Goal: Task Accomplishment & Management: Complete application form

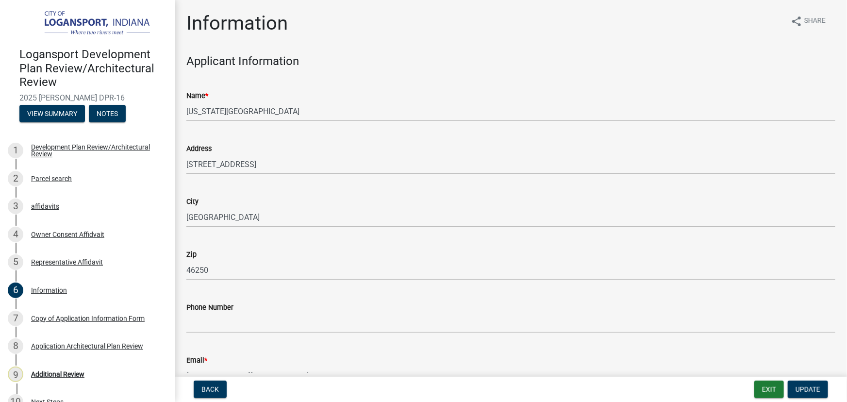
scroll to position [269, 0]
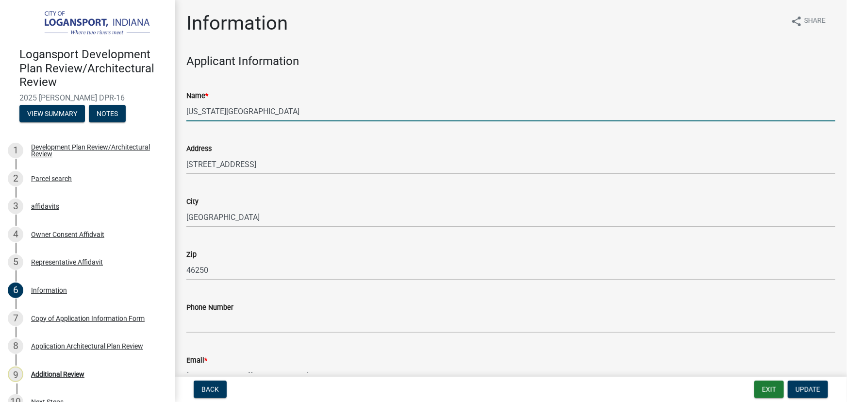
drag, startPoint x: 248, startPoint y: 120, endPoint x: 375, endPoint y: 127, distance: 126.9
drag, startPoint x: 375, startPoint y: 127, endPoint x: 446, endPoint y: 108, distance: 73.9
click at [446, 108] on input "[US_STATE][GEOGRAPHIC_DATA]" at bounding box center [510, 111] width 649 height 20
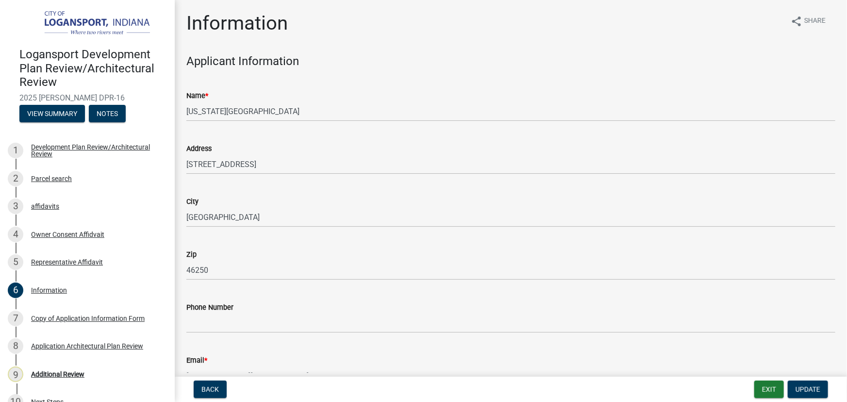
click at [375, 146] on div "Address" at bounding box center [510, 149] width 649 height 12
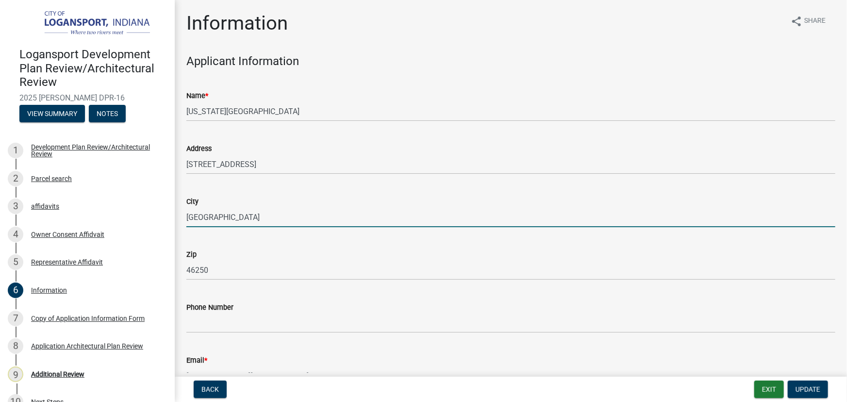
click at [313, 221] on input "[GEOGRAPHIC_DATA]" at bounding box center [510, 217] width 649 height 20
click at [276, 256] on div "Zip" at bounding box center [510, 254] width 649 height 12
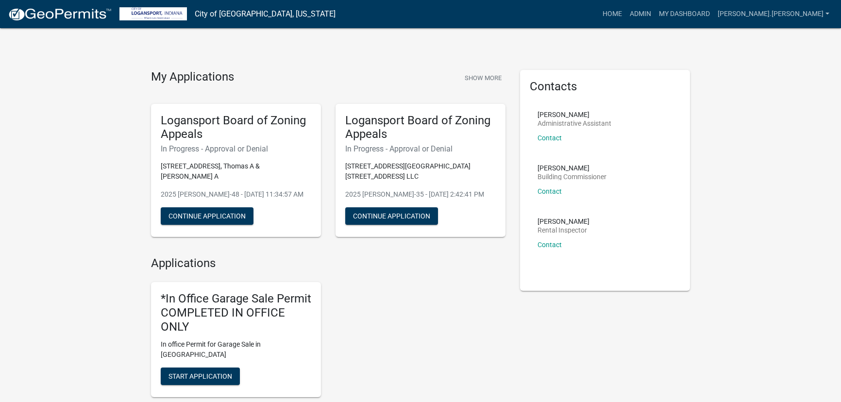
scroll to position [264, 0]
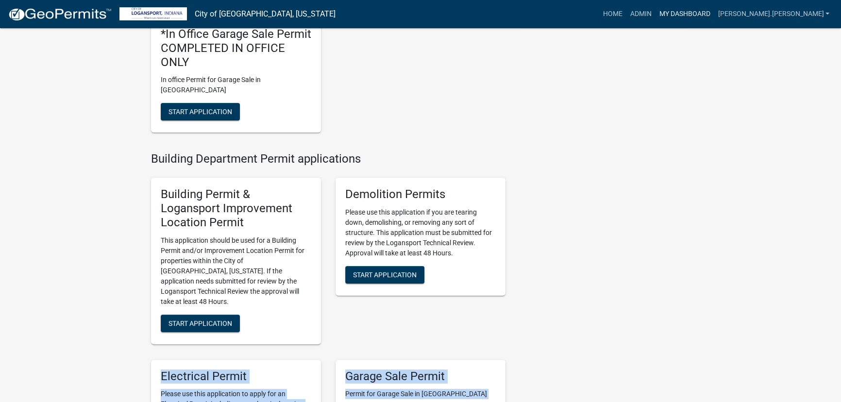
click at [713, 12] on link "My Dashboard" at bounding box center [684, 14] width 59 height 18
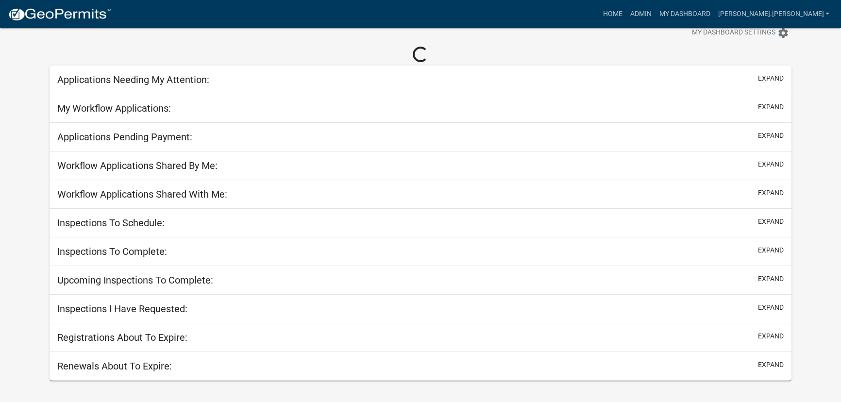
scroll to position [28, 0]
select select "3: 100"
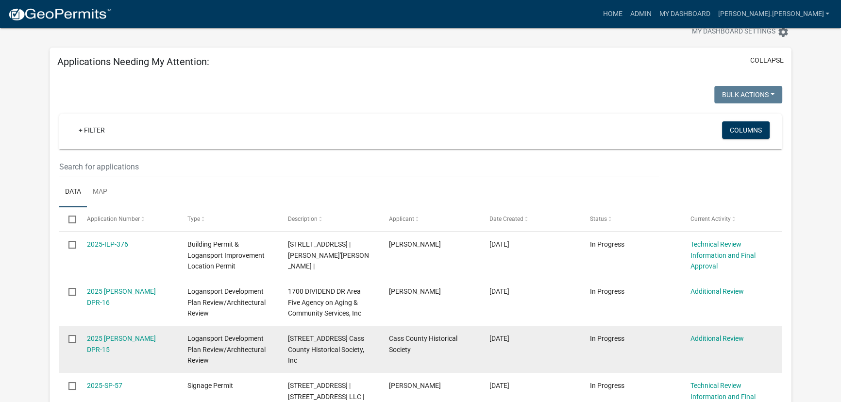
scroll to position [28, 0]
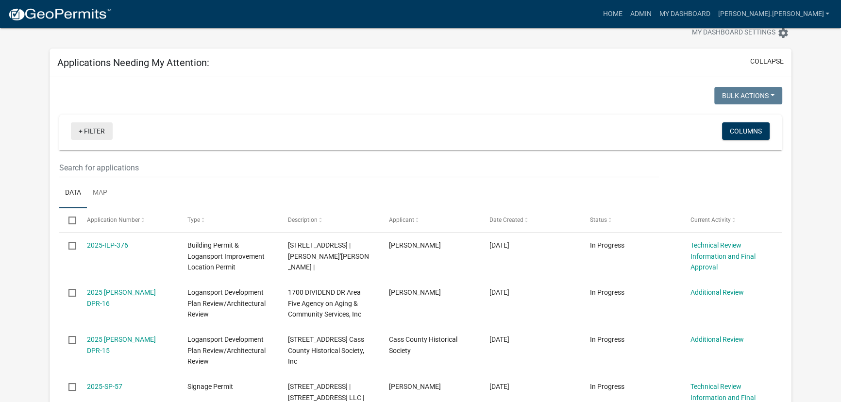
click at [92, 131] on link "+ Filter" at bounding box center [92, 130] width 42 height 17
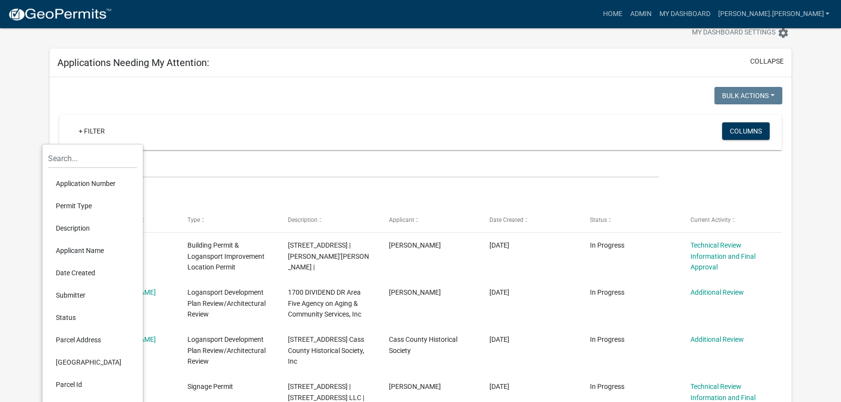
click at [90, 183] on li "Application Number" at bounding box center [92, 183] width 89 height 22
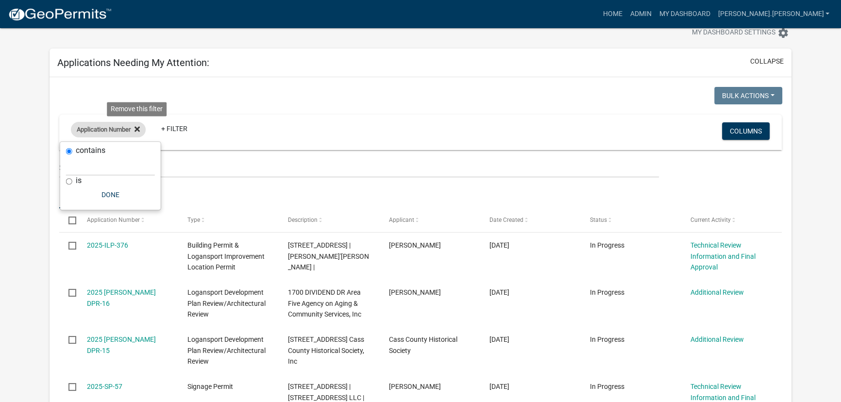
click at [138, 129] on icon at bounding box center [136, 128] width 5 height 5
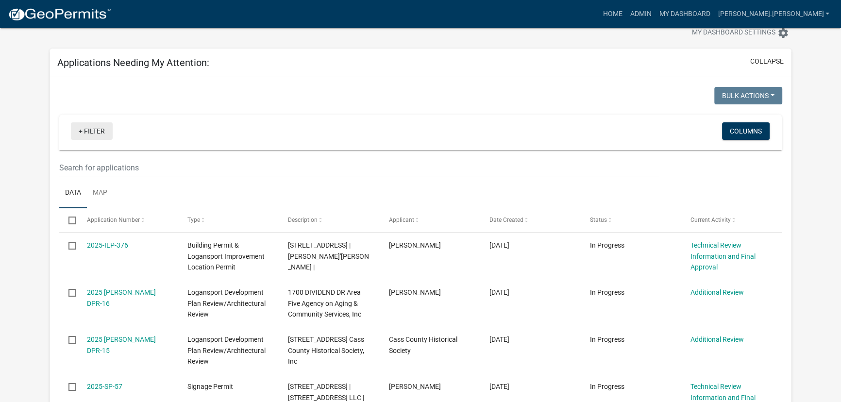
click at [96, 128] on link "+ Filter" at bounding box center [92, 130] width 42 height 17
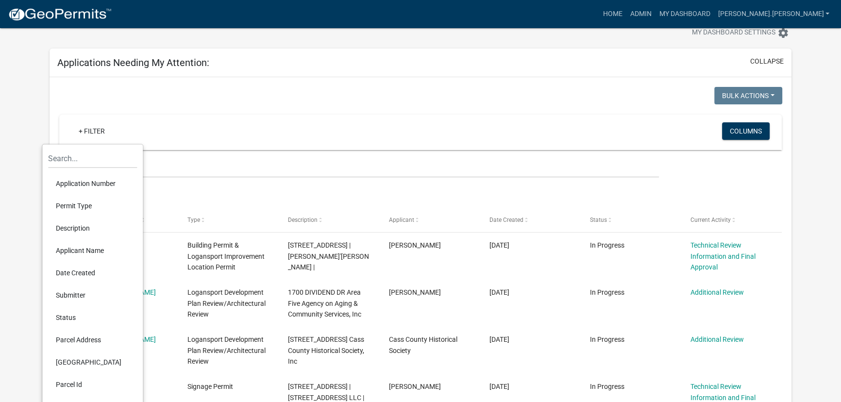
click at [86, 207] on li "Permit Type" at bounding box center [92, 206] width 89 height 22
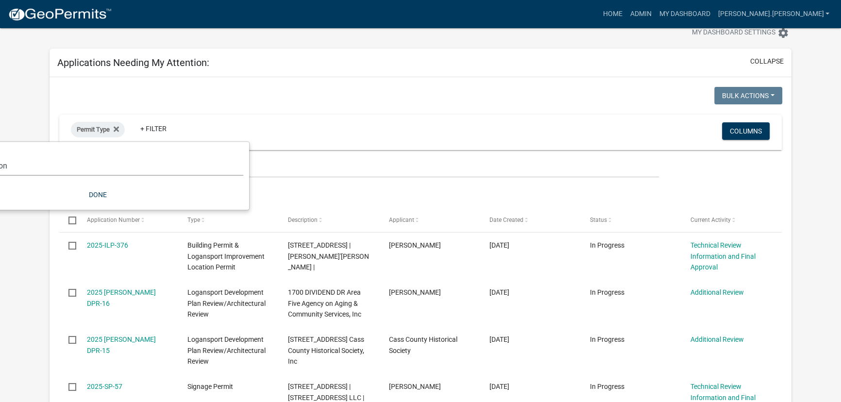
click at [99, 167] on select "Select an option *In Office GARAGE SALE Permit COMPLETED IN OFFICE ONLY Applica…" at bounding box center [97, 166] width 291 height 20
select select "5374a497-29e9-4139-8594-833f9e4fb562"
click at [7, 156] on select "Select an option *In Office GARAGE SALE Permit COMPLETED IN OFFICE ONLY Applica…" at bounding box center [97, 166] width 291 height 20
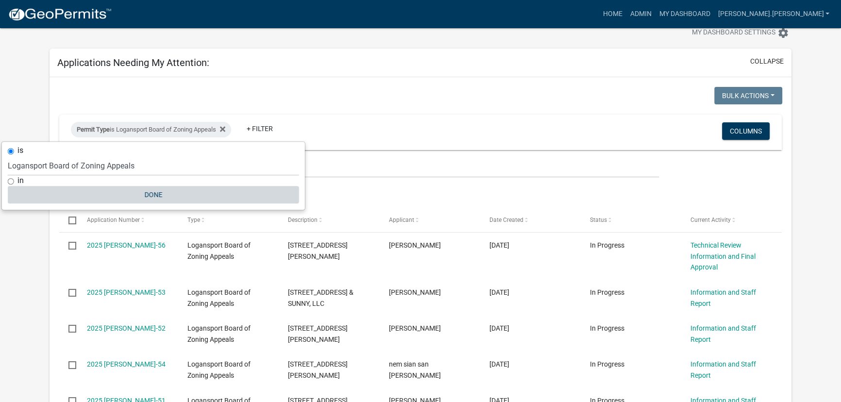
click at [155, 193] on button "Done" at bounding box center [153, 194] width 291 height 17
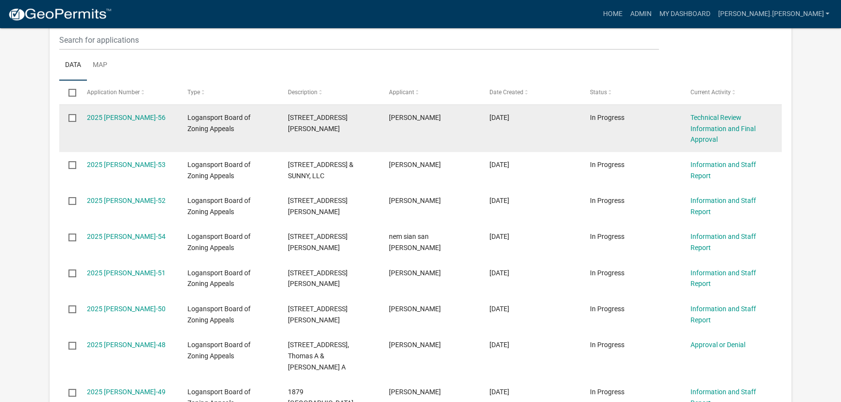
scroll to position [160, 0]
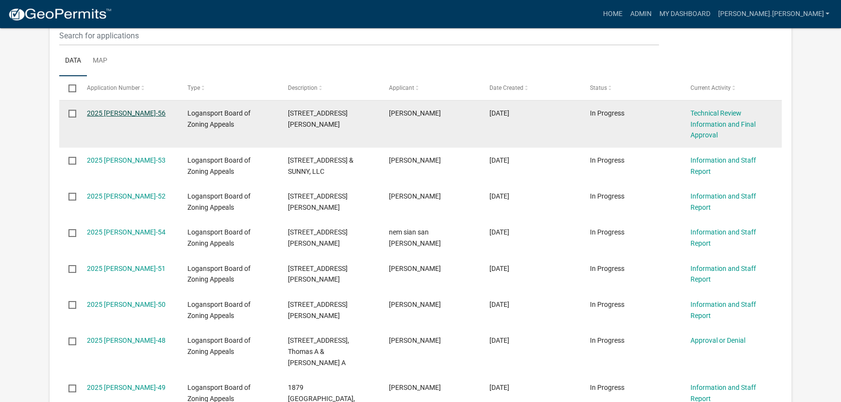
click at [132, 112] on link "2025 Logan BZA-56" at bounding box center [126, 113] width 79 height 8
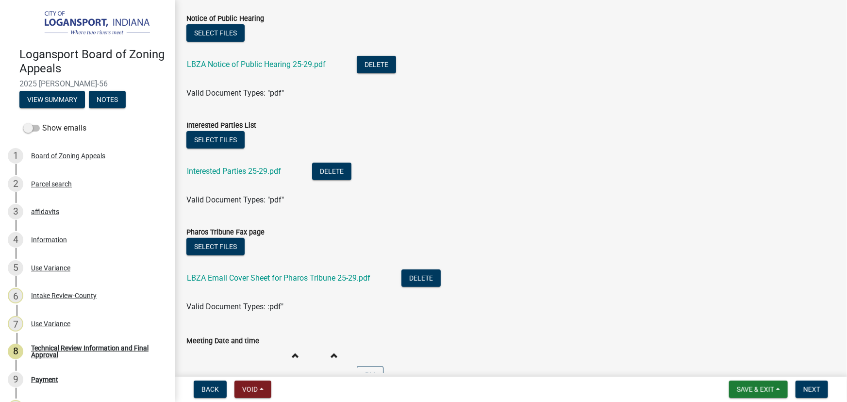
scroll to position [88, 0]
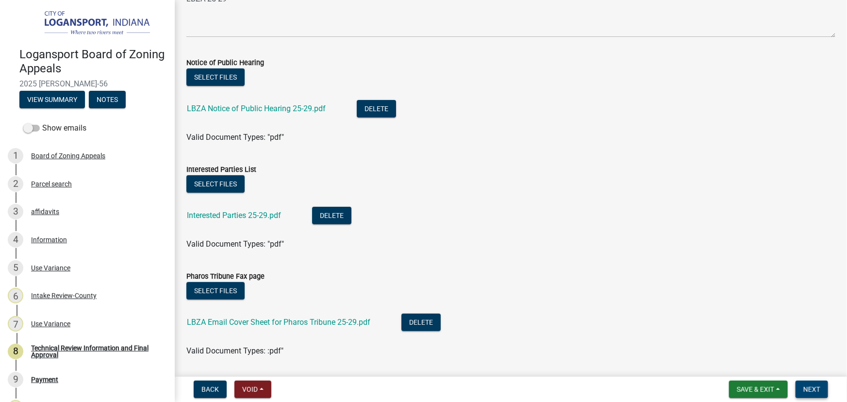
click at [807, 387] on span "Next" at bounding box center [811, 389] width 17 height 8
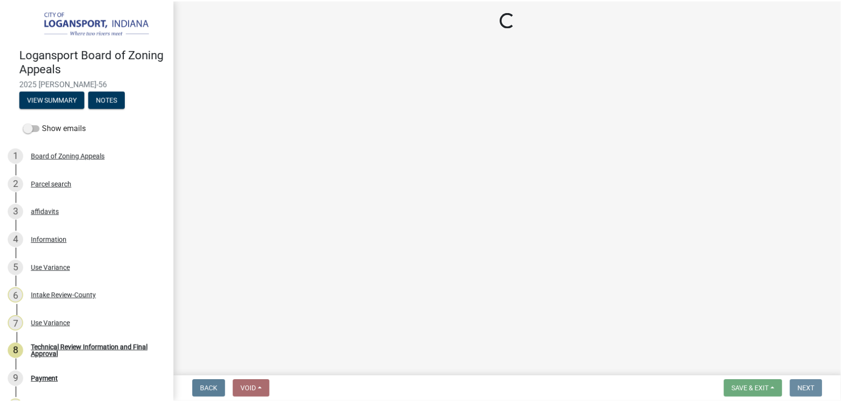
scroll to position [0, 0]
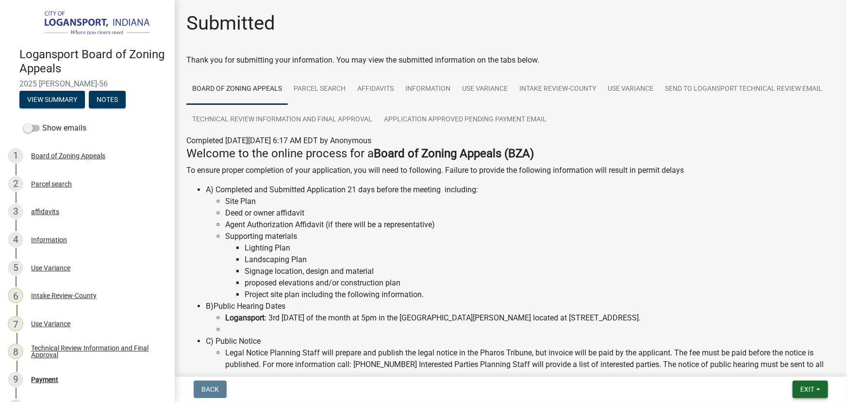
click at [820, 389] on button "Exit" at bounding box center [809, 388] width 35 height 17
click at [773, 363] on button "Save & Exit" at bounding box center [789, 363] width 78 height 23
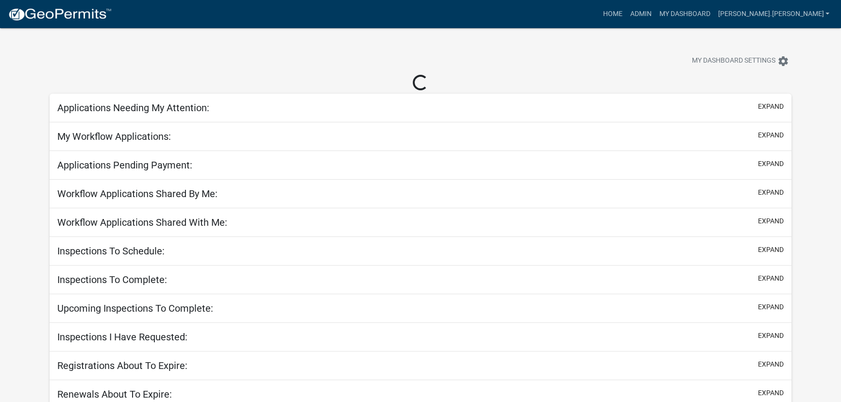
select select "3: 100"
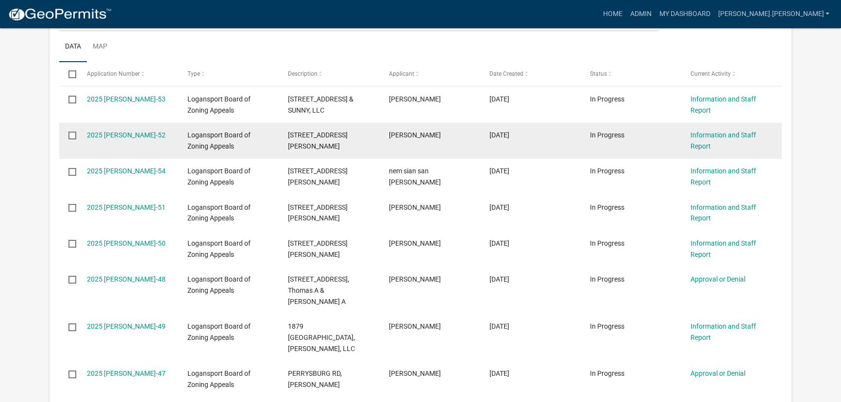
scroll to position [176, 0]
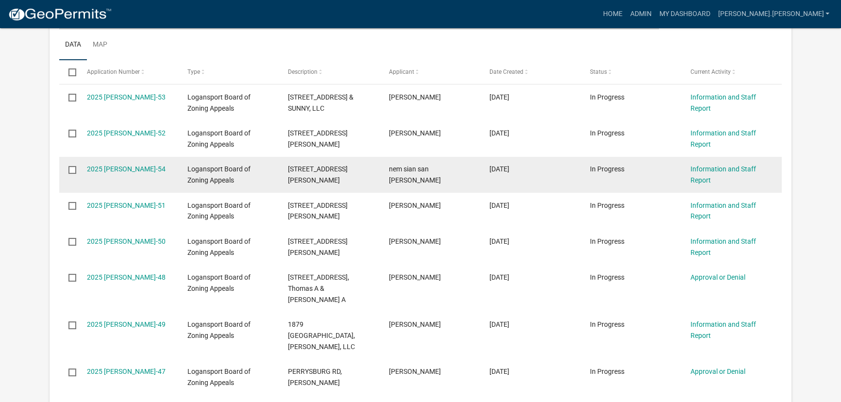
click at [70, 169] on input "checkbox" at bounding box center [71, 169] width 6 height 6
checkbox input "true"
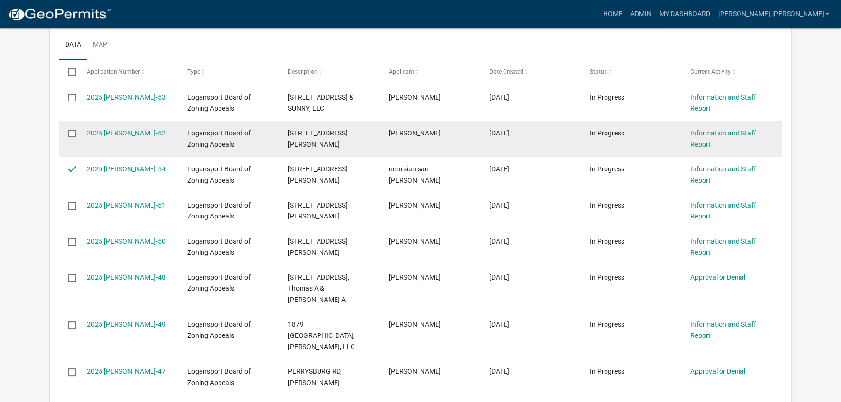
click at [69, 136] on input "checkbox" at bounding box center [71, 133] width 6 height 6
checkbox input "true"
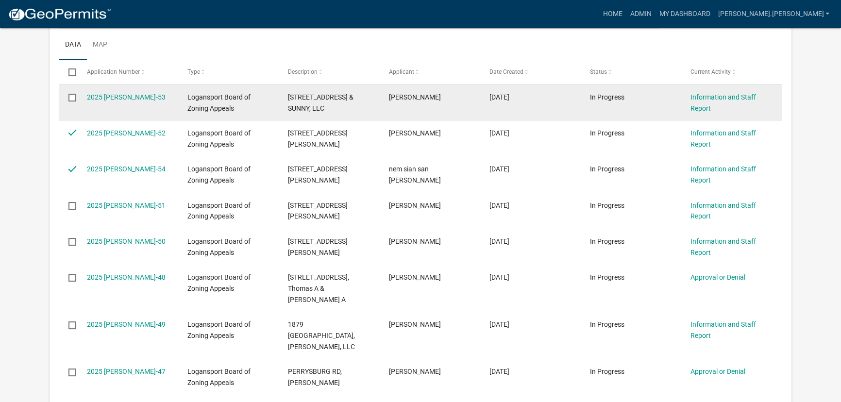
click at [70, 100] on input "checkbox" at bounding box center [71, 97] width 6 height 6
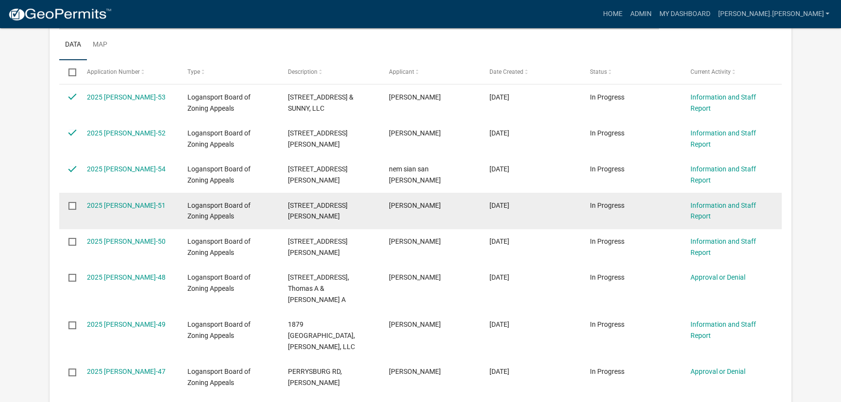
scroll to position [0, 0]
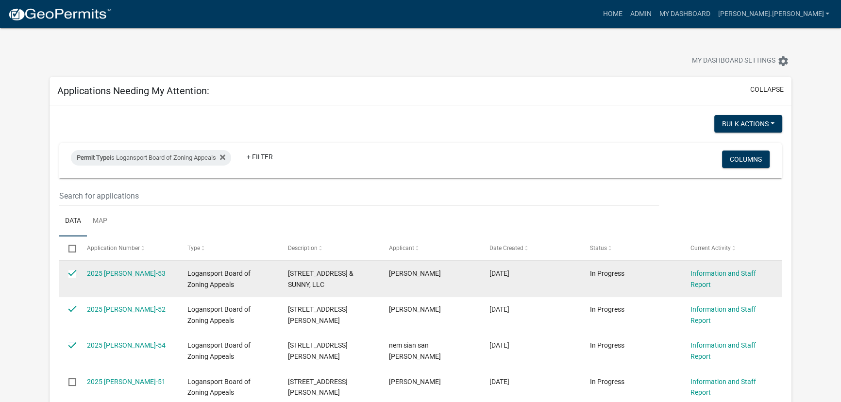
click at [71, 271] on input "checkbox" at bounding box center [71, 273] width 6 height 6
checkbox input "false"
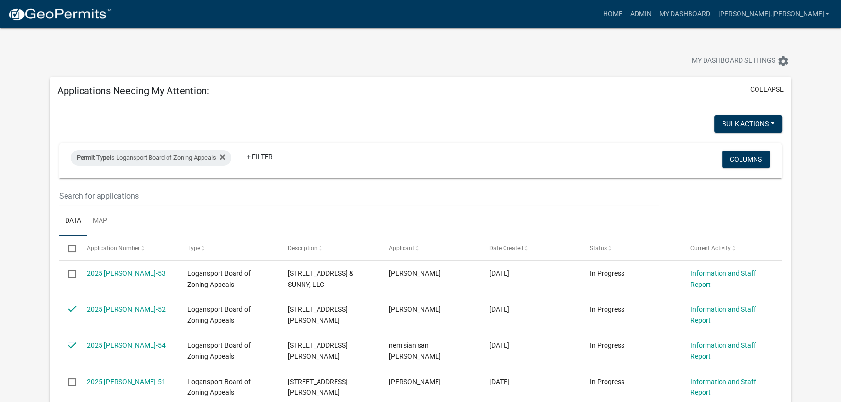
click at [71, 249] on input "checkbox" at bounding box center [71, 248] width 6 height 6
checkbox input "true"
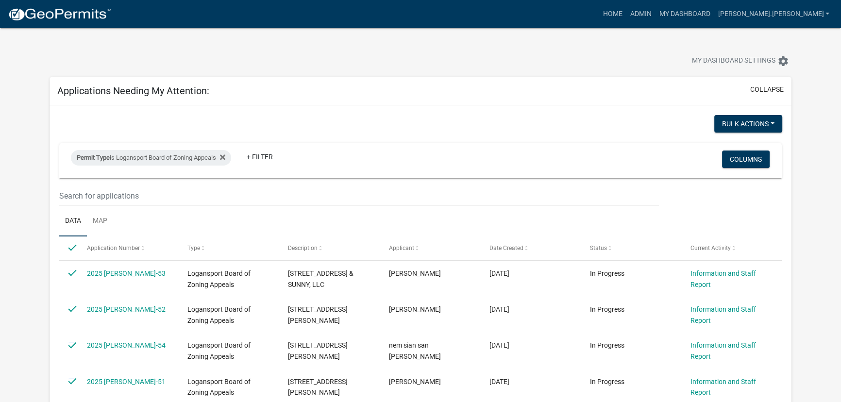
checkbox input "true"
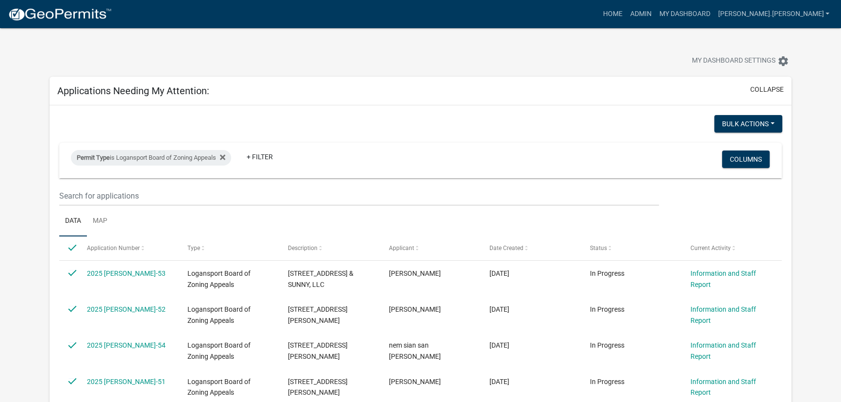
checkbox input "true"
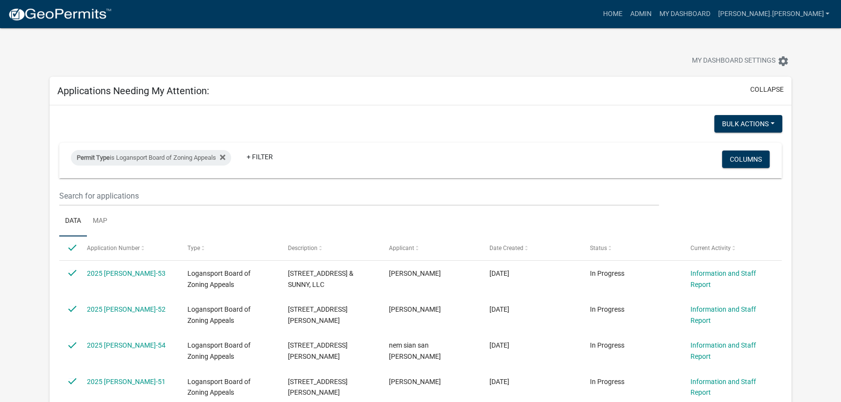
checkbox input "true"
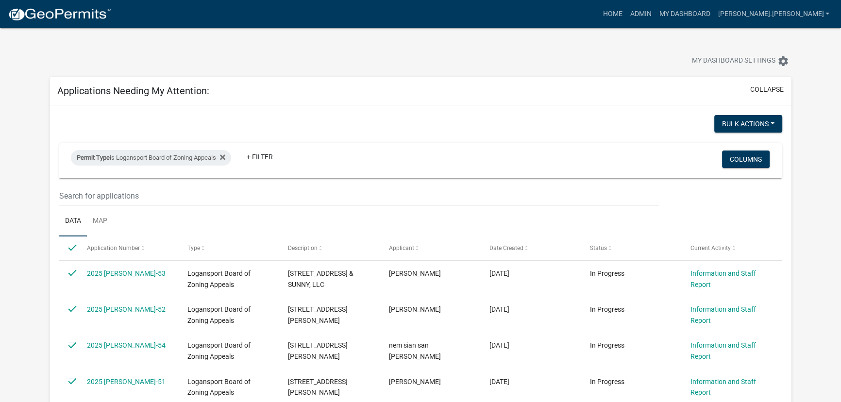
checkbox input "true"
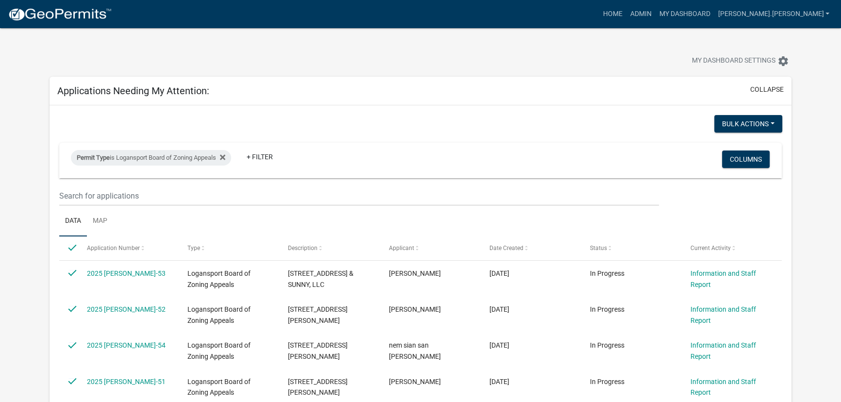
checkbox input "true"
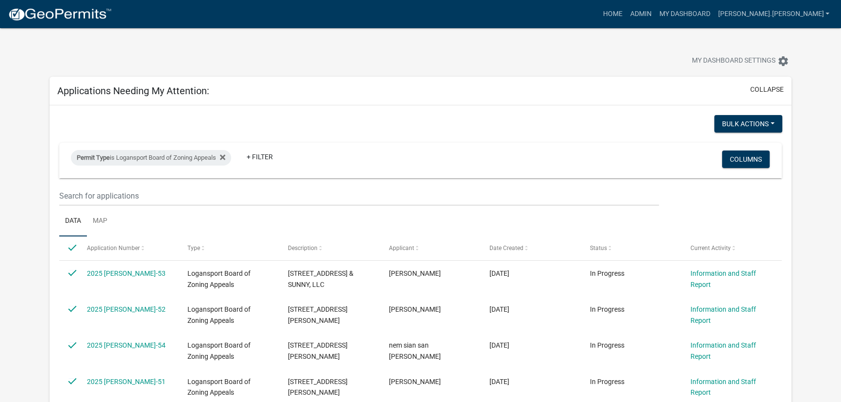
checkbox input "true"
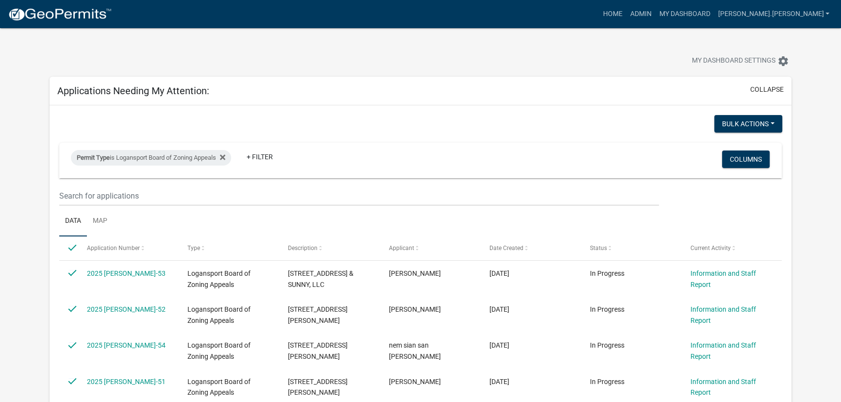
checkbox input "true"
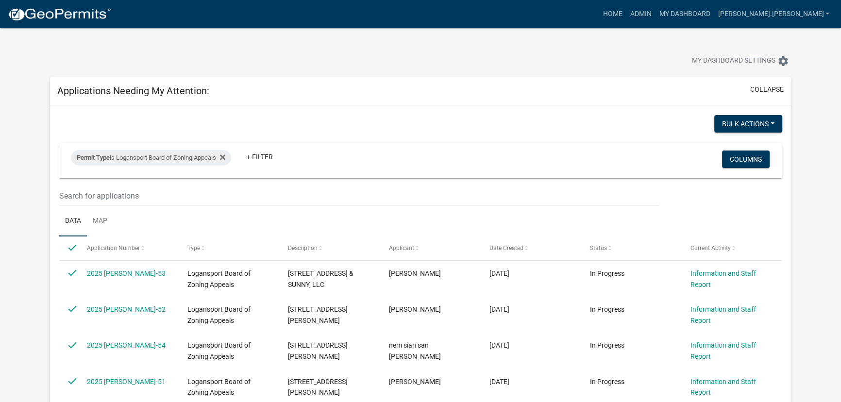
checkbox input "true"
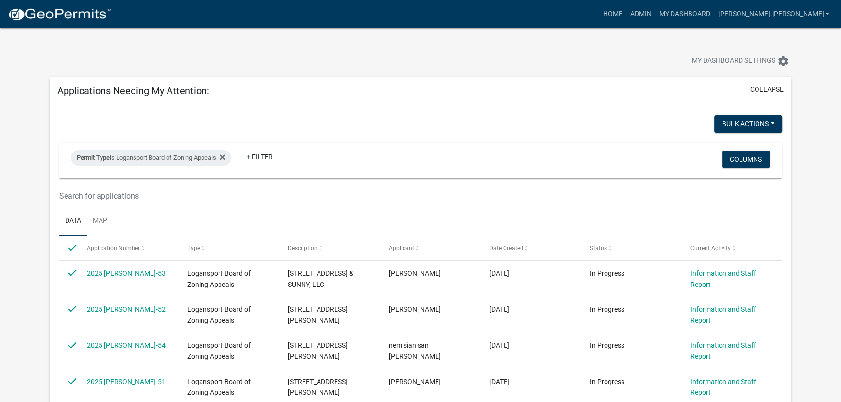
checkbox input "true"
click at [71, 249] on input "checkbox" at bounding box center [71, 248] width 6 height 6
checkbox input "false"
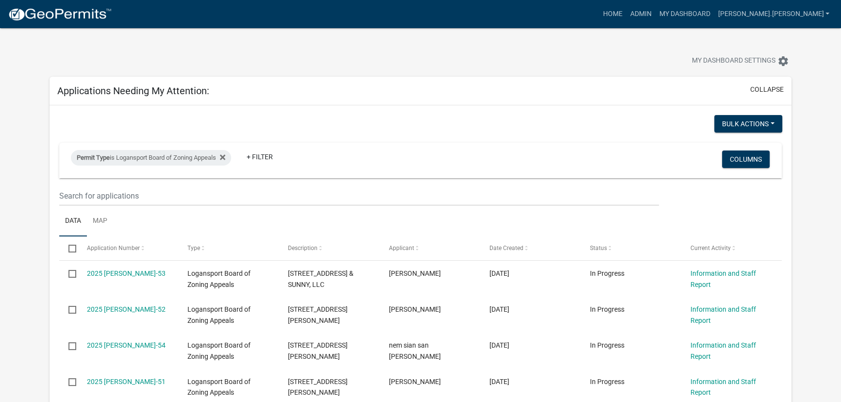
checkbox input "false"
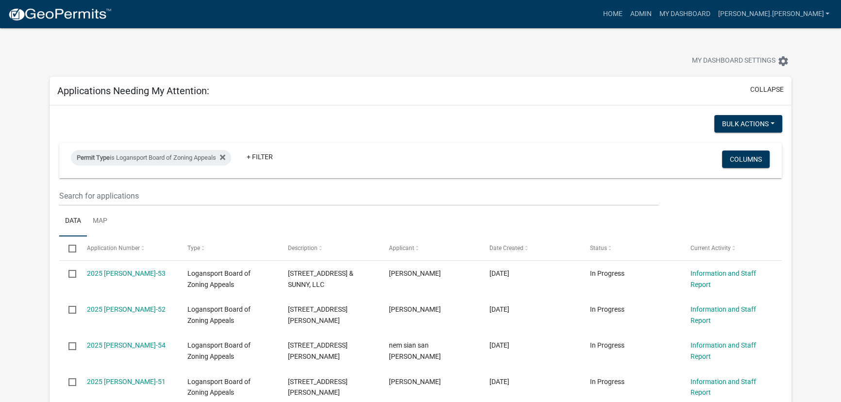
checkbox input "false"
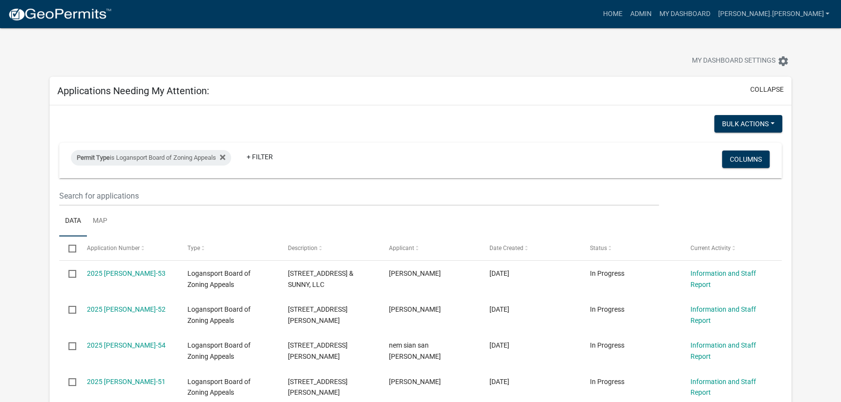
checkbox input "false"
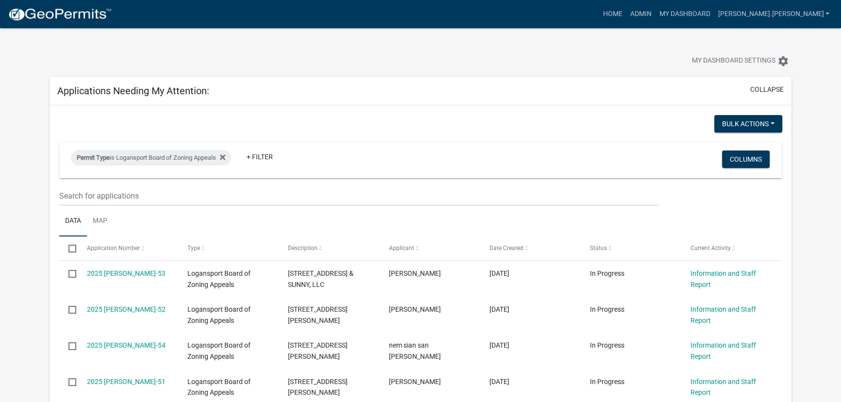
checkbox input "false"
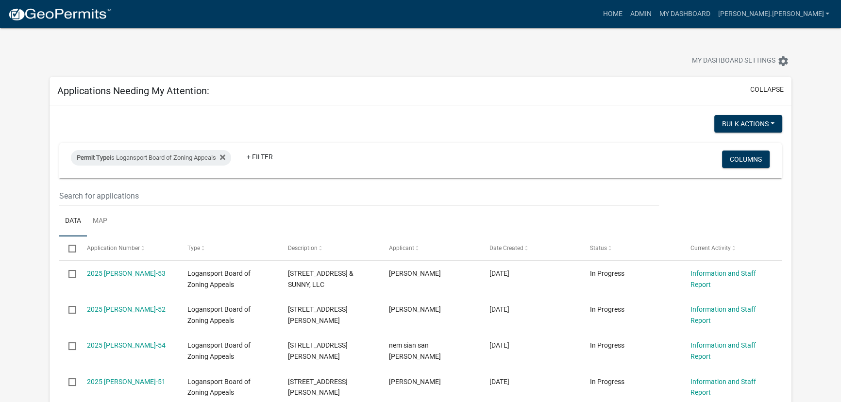
checkbox input "false"
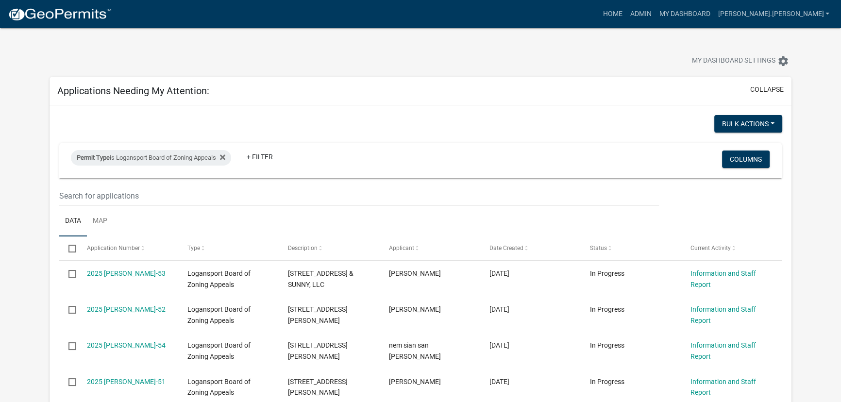
checkbox input "false"
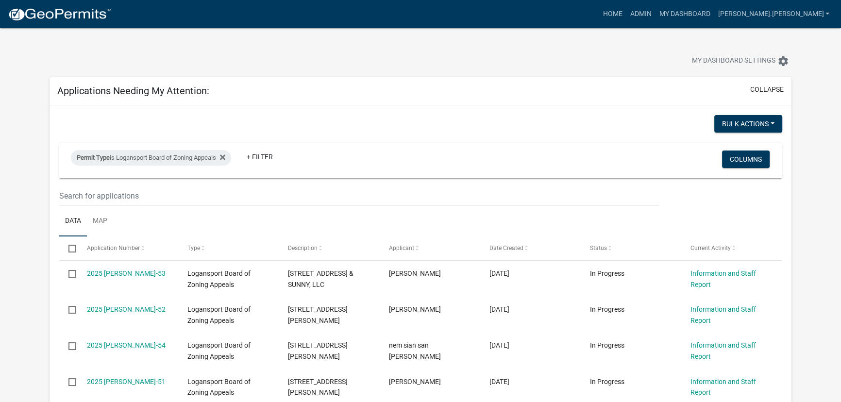
checkbox input "false"
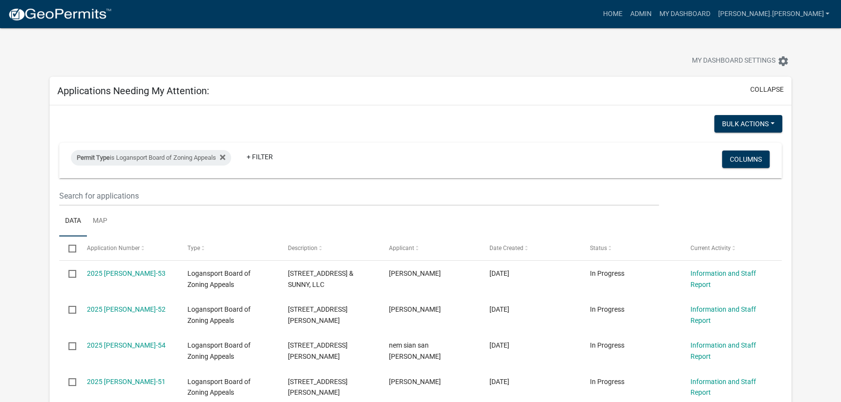
checkbox input "false"
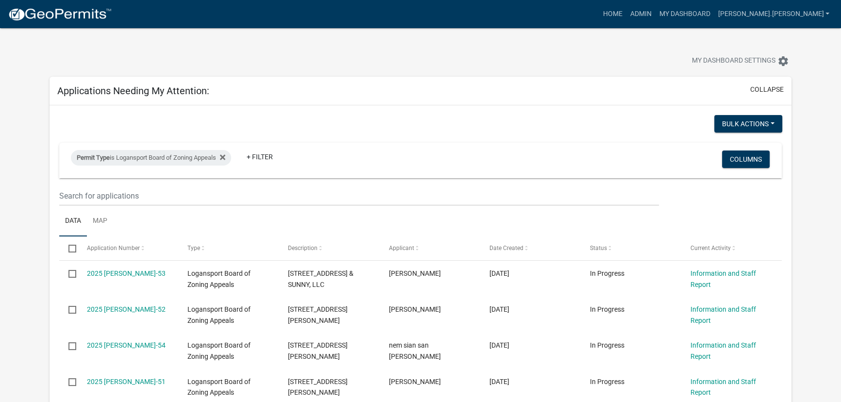
checkbox input "false"
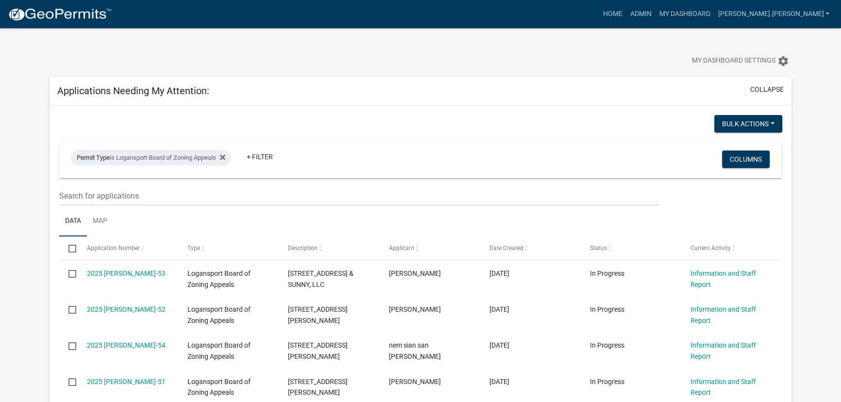
checkbox input "false"
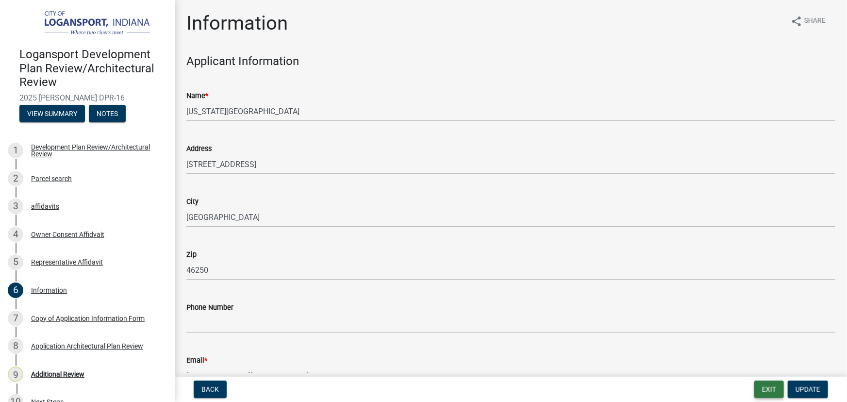
click at [772, 389] on button "Exit" at bounding box center [769, 388] width 30 height 17
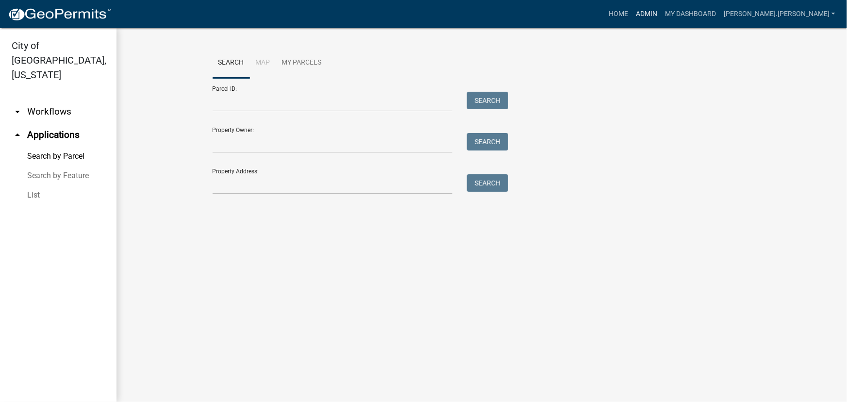
click at [661, 15] on link "Admin" at bounding box center [646, 14] width 29 height 18
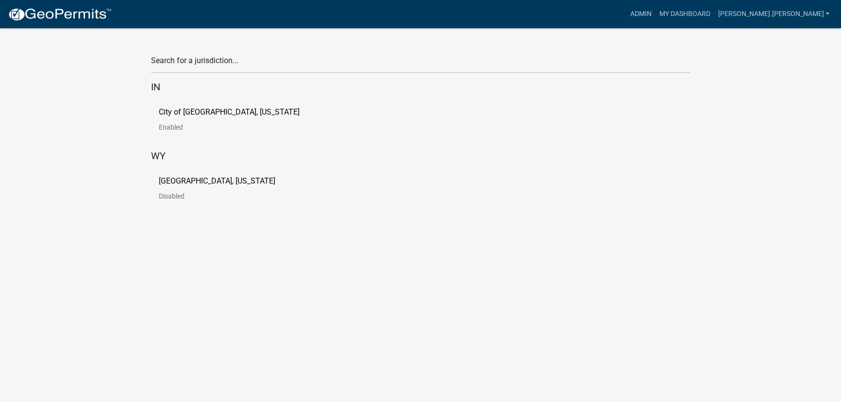
click at [174, 115] on p "City of Logansport, Indiana" at bounding box center [229, 112] width 141 height 8
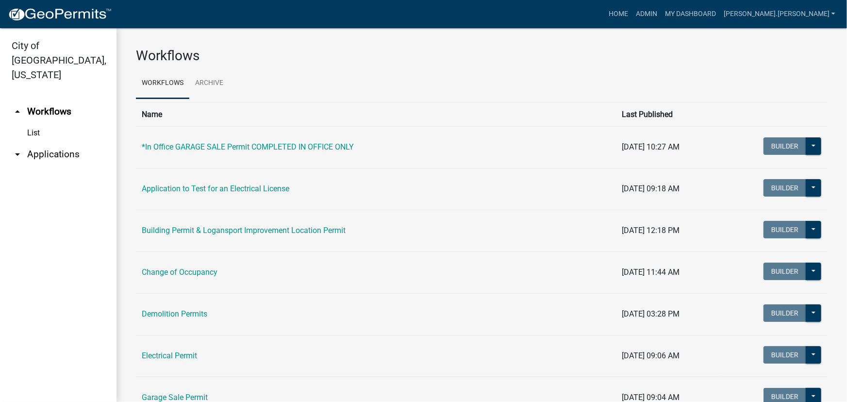
click at [44, 143] on link "arrow_drop_down Applications" at bounding box center [58, 154] width 116 height 23
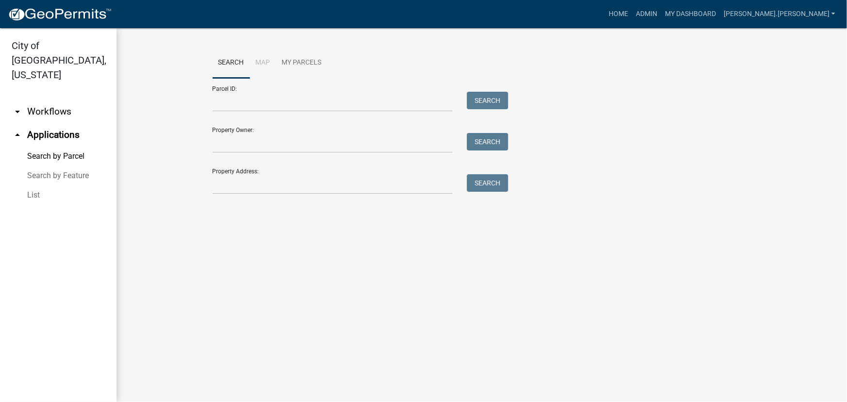
click at [36, 185] on link "List" at bounding box center [58, 194] width 116 height 19
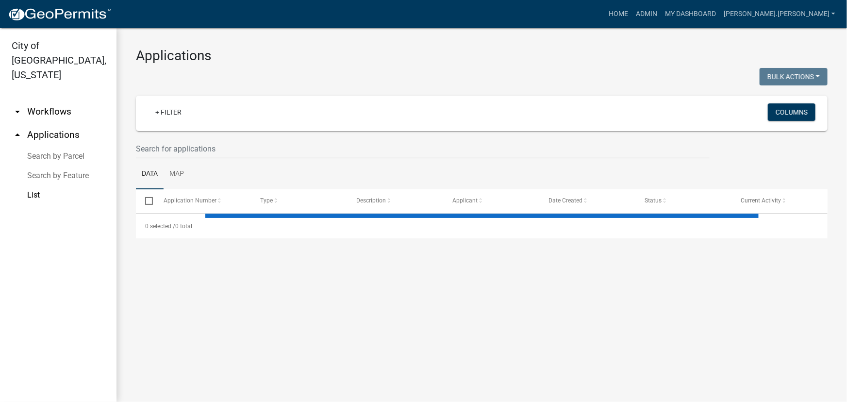
select select "3: 100"
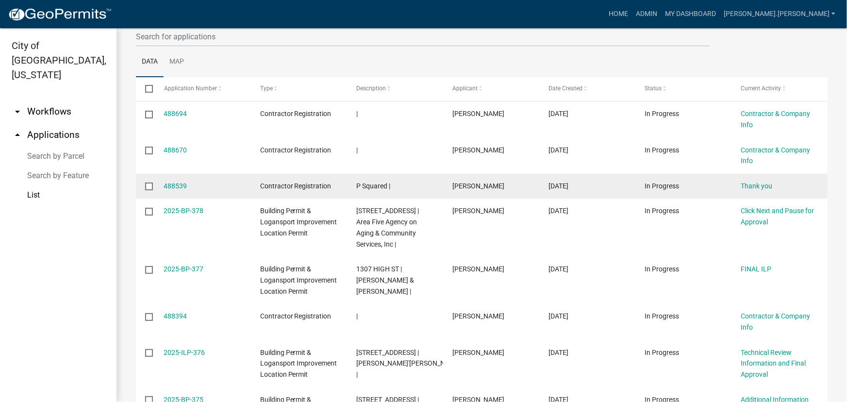
scroll to position [132, 0]
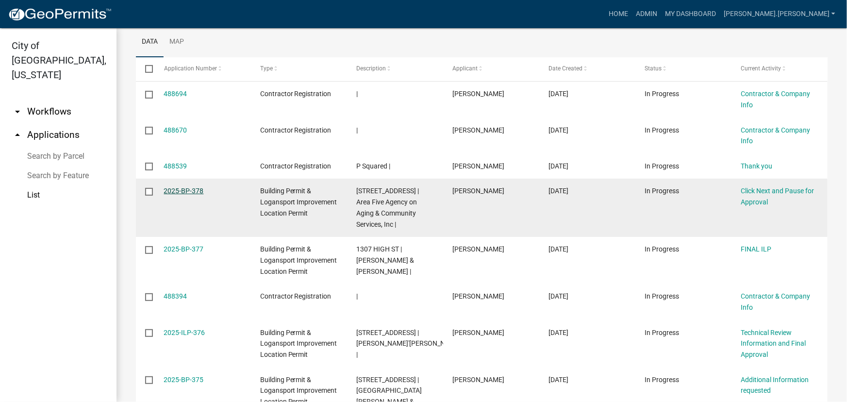
click at [182, 193] on link "2025-BP-378" at bounding box center [184, 191] width 40 height 8
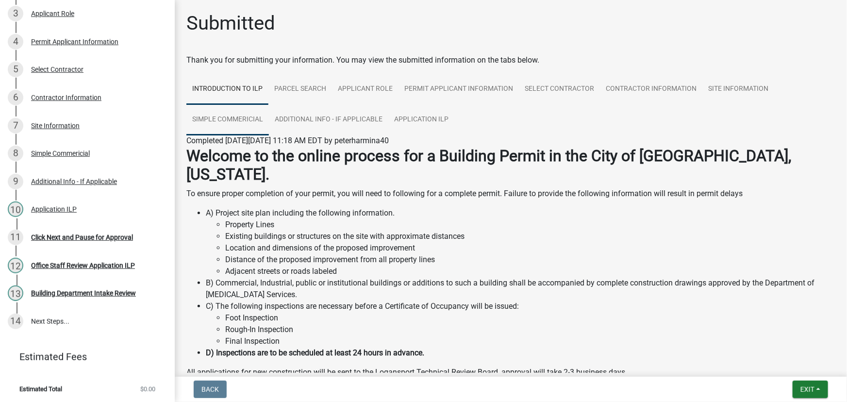
click at [247, 115] on link "Simple Commericial" at bounding box center [227, 119] width 82 height 31
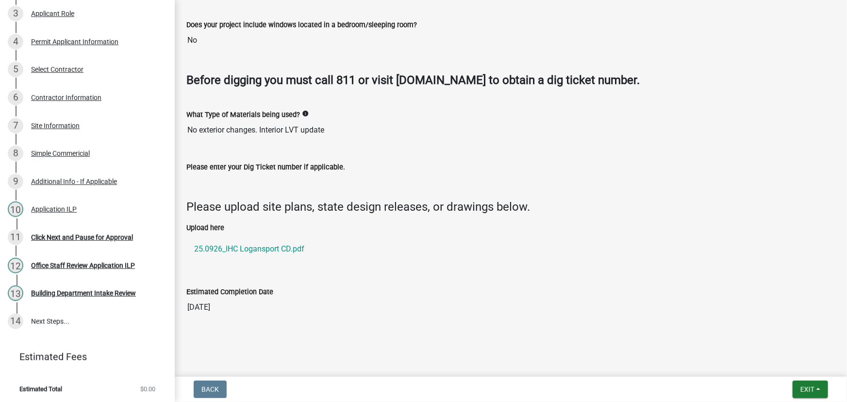
scroll to position [72, 0]
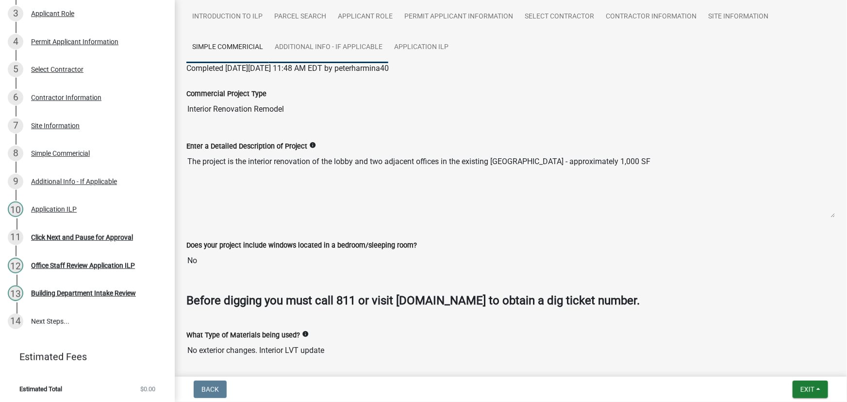
click at [328, 47] on link "Additional Info - If Applicable" at bounding box center [328, 47] width 119 height 31
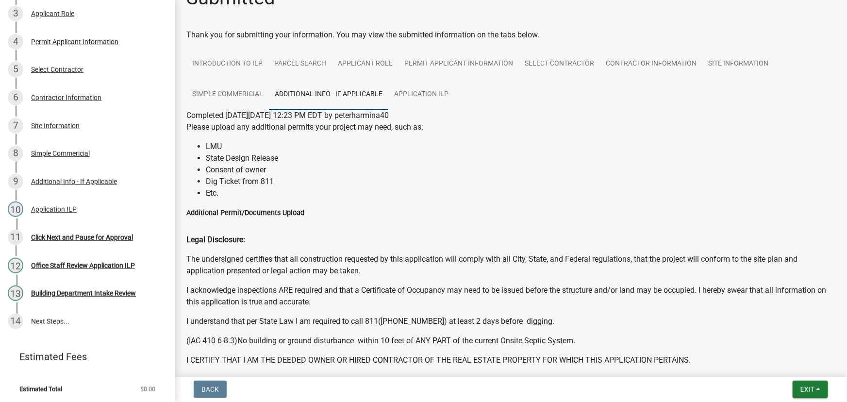
scroll to position [24, 0]
click at [58, 180] on div "Additional Info - If Applicable" at bounding box center [74, 181] width 86 height 7
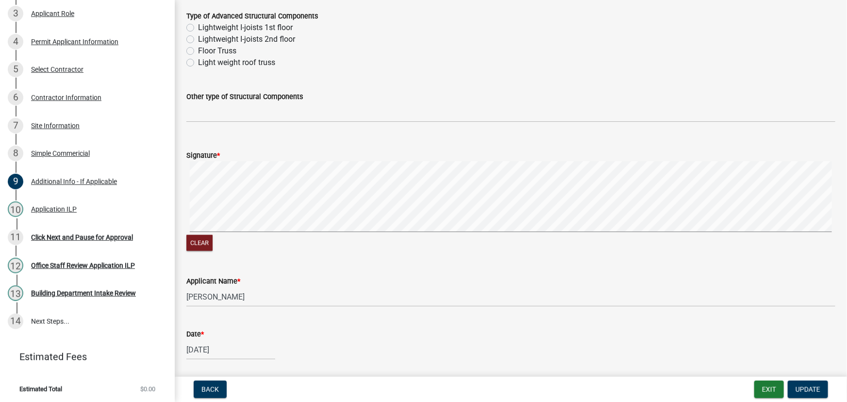
scroll to position [572, 0]
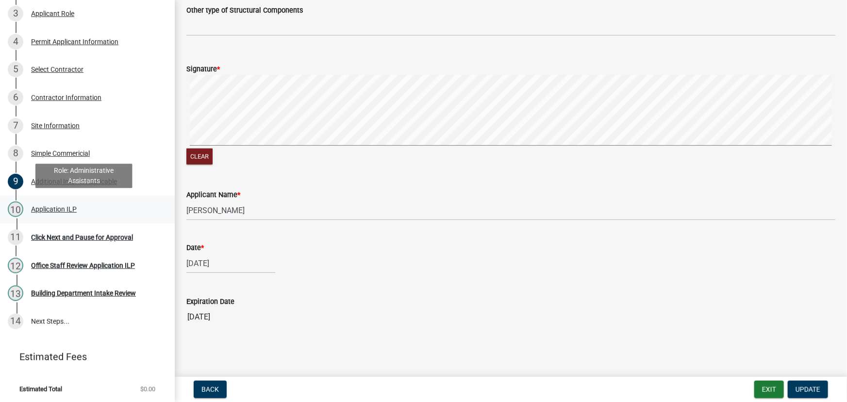
click at [47, 206] on div "Application ILP" at bounding box center [54, 209] width 46 height 7
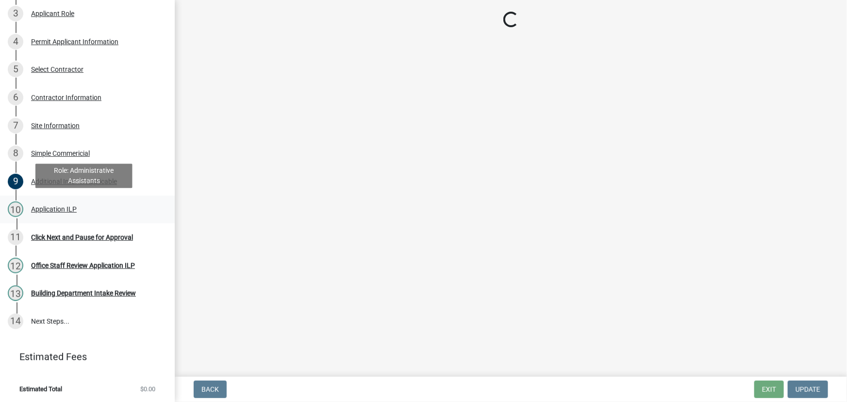
scroll to position [0, 0]
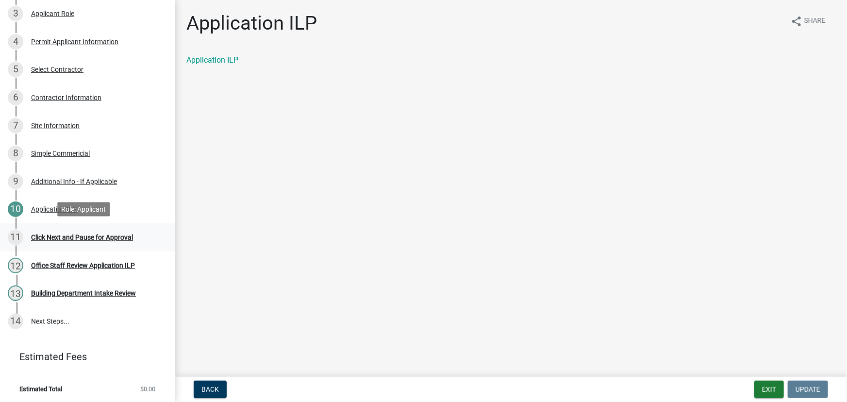
click at [74, 235] on div "Click Next and Pause for Approval" at bounding box center [82, 237] width 102 height 7
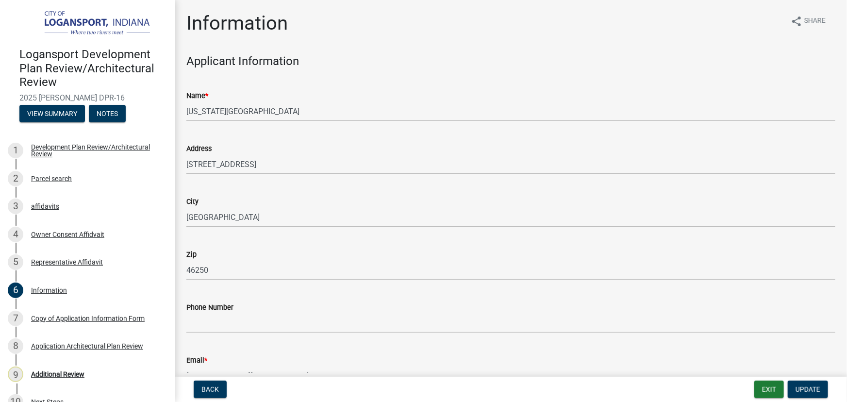
scroll to position [269, 0]
